Goal: Check status: Check status

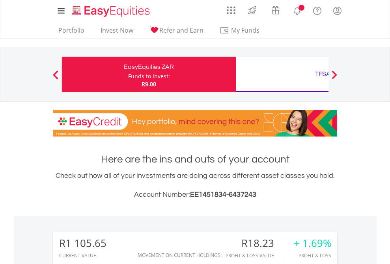
scroll to position [76, 124]
click at [128, 74] on div "Funds to invest:" at bounding box center [149, 76] width 42 height 8
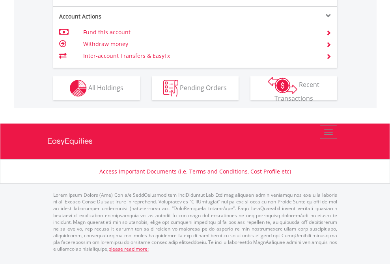
scroll to position [771, 0]
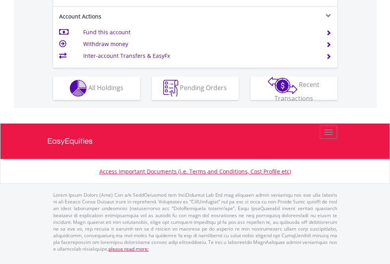
scroll to position [771, 0]
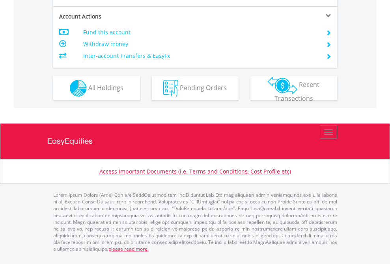
scroll to position [755, 0]
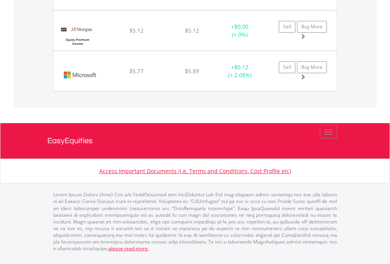
scroll to position [76, 124]
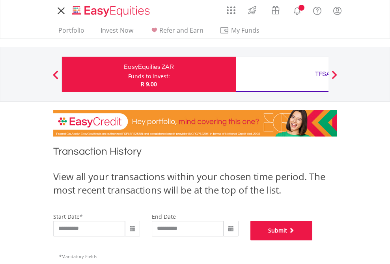
click at [312, 241] on button "Submit" at bounding box center [281, 231] width 62 height 20
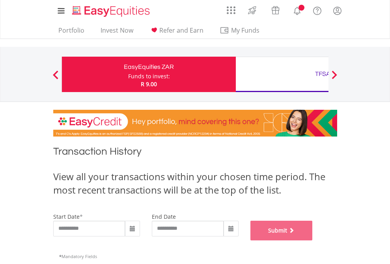
scroll to position [319, 0]
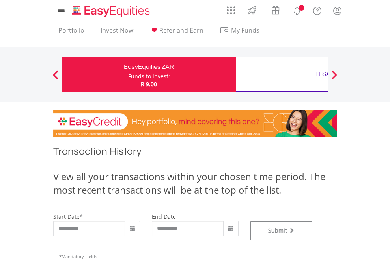
click at [282, 74] on div "TFSA" at bounding box center [322, 74] width 164 height 11
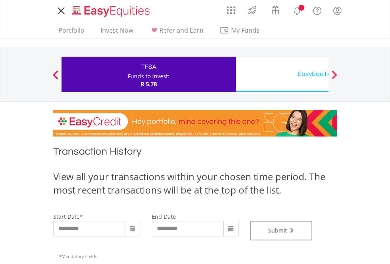
type input "**********"
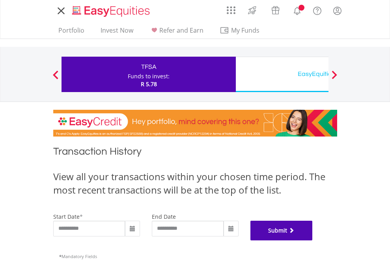
click at [312, 241] on button "Submit" at bounding box center [281, 231] width 62 height 20
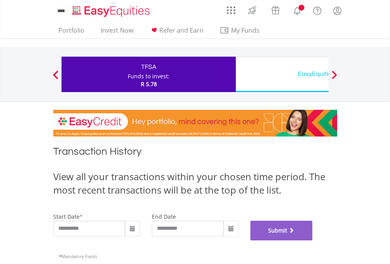
scroll to position [319, 0]
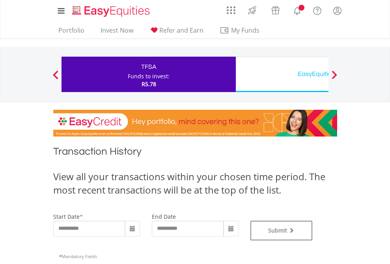
click at [282, 74] on div "EasyEquities USD" at bounding box center [322, 74] width 164 height 11
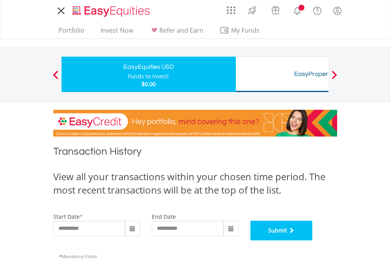
click at [312, 241] on button "Submit" at bounding box center [281, 231] width 62 height 20
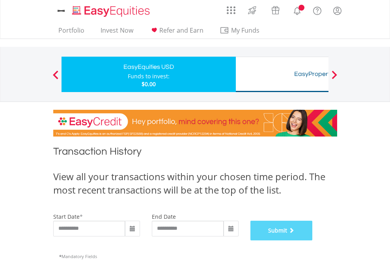
scroll to position [319, 0]
